Goal: Task Accomplishment & Management: Use online tool/utility

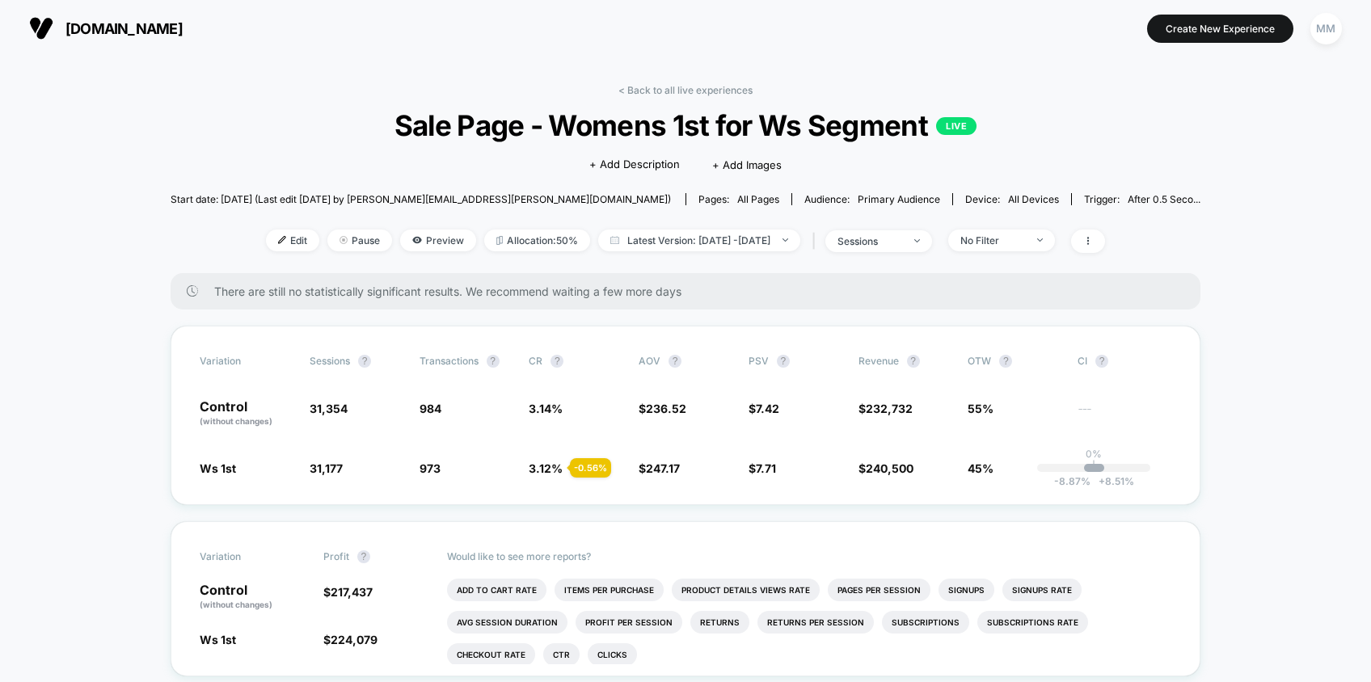
scroll to position [7, 0]
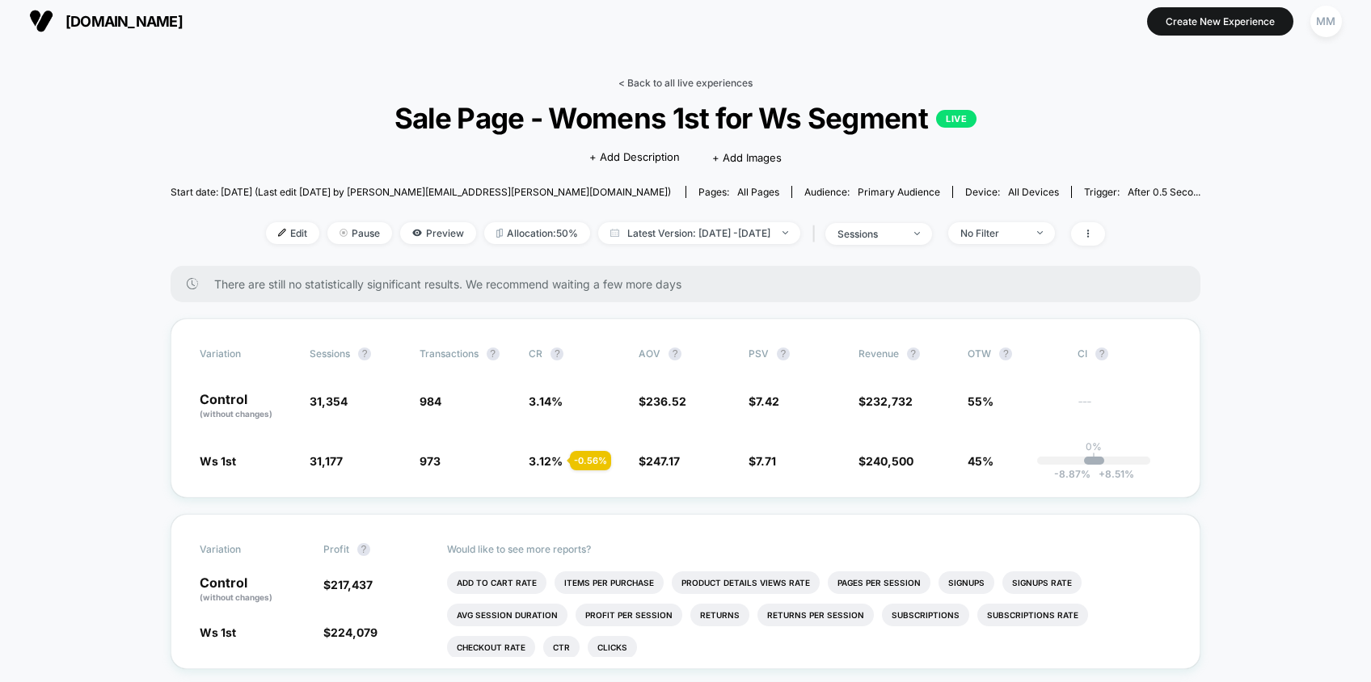
click at [661, 83] on link "< Back to all live experiences" at bounding box center [685, 83] width 134 height 12
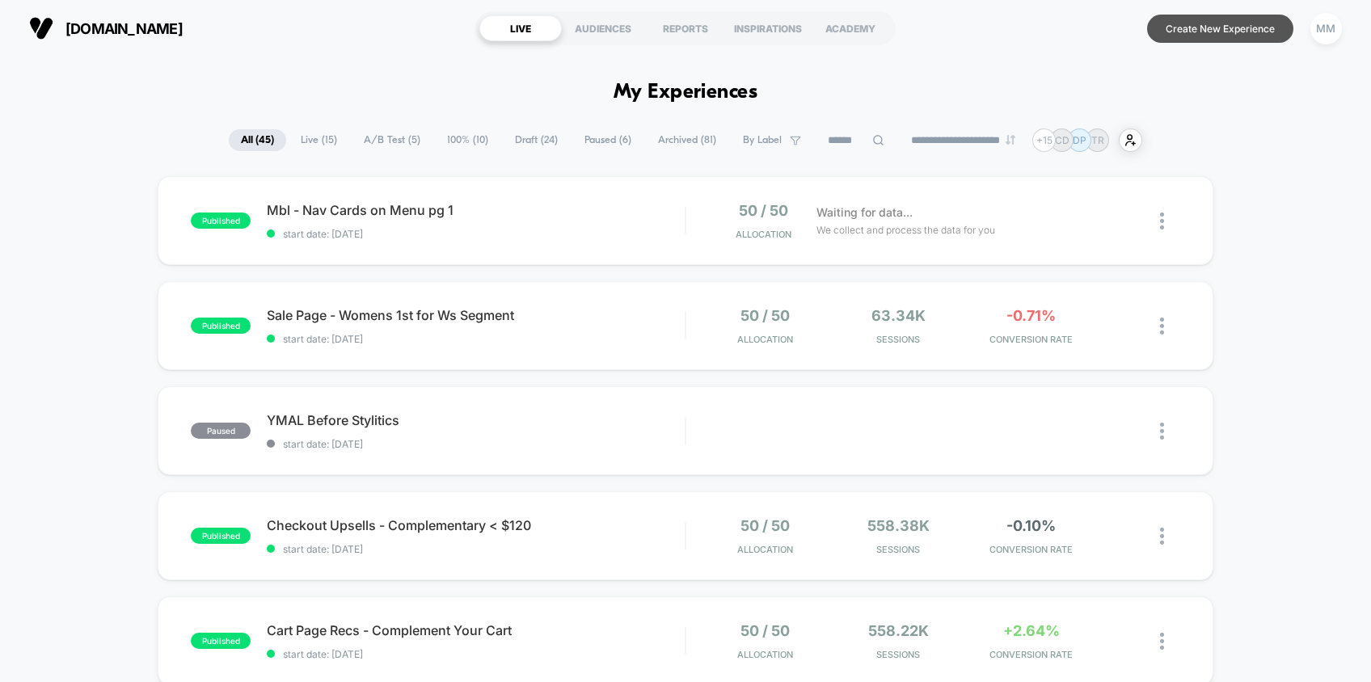
click at [1169, 36] on button "Create New Experience" at bounding box center [1220, 29] width 146 height 28
